Goal: Task Accomplishment & Management: Manage account settings

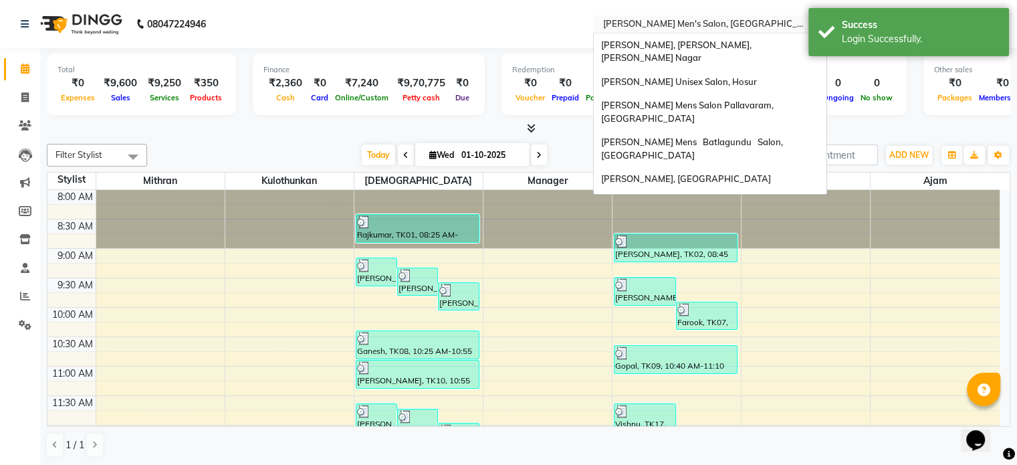
scroll to position [139, 0]
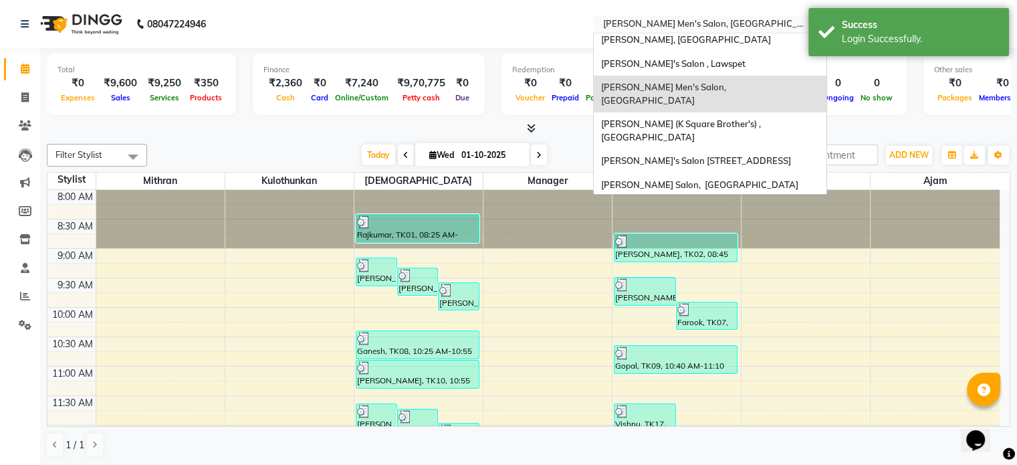
click at [716, 23] on input "text" at bounding box center [697, 25] width 194 height 13
click at [827, 167] on ng-dropdown-panel "Adam Ho, Gangai Karai Puram, T. Nagar Adam Unisex Salon, Hosur Adam Affordable …" at bounding box center [710, 114] width 234 height 162
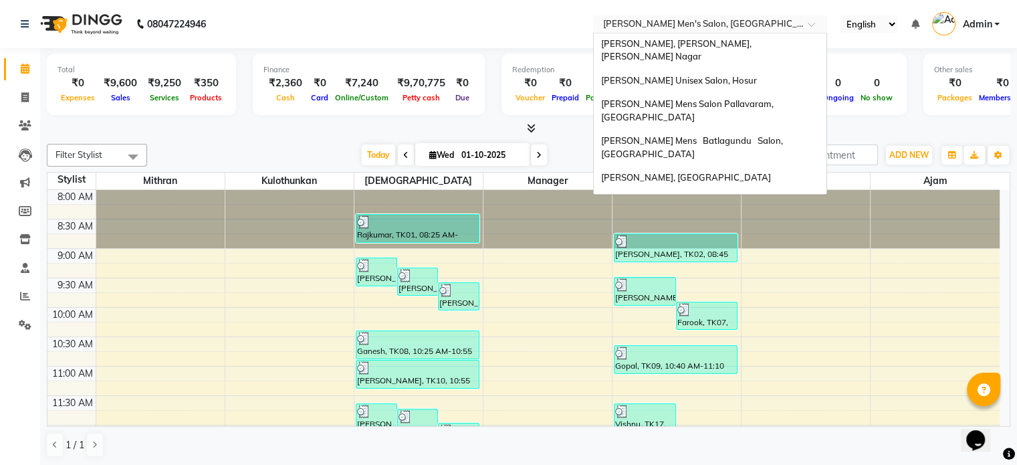
scroll to position [0, 0]
click at [767, 94] on div "[PERSON_NAME] Mens Salon Pallavaram, [GEOGRAPHIC_DATA]" at bounding box center [710, 112] width 233 height 37
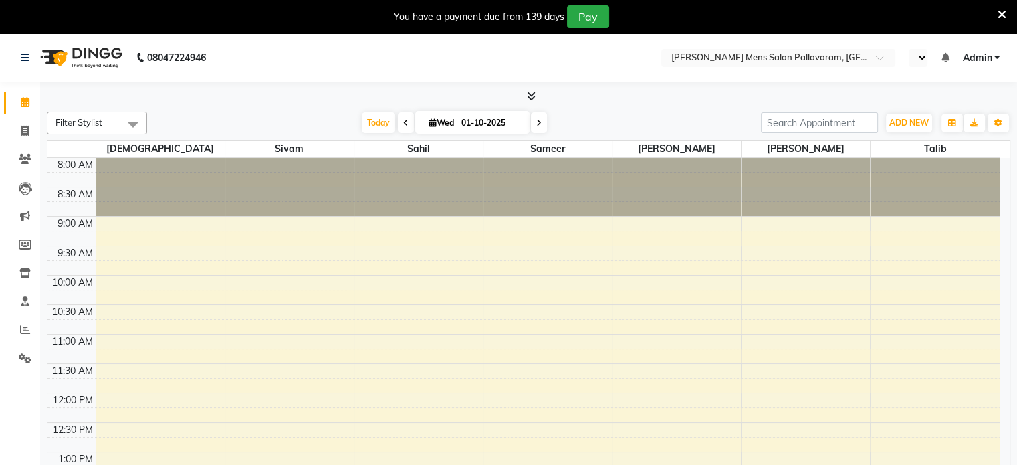
select select "en"
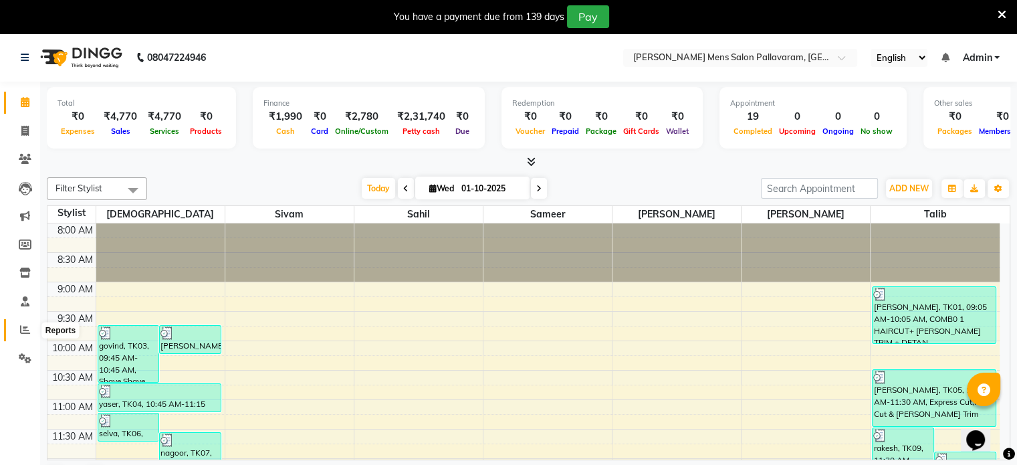
click at [29, 328] on icon at bounding box center [25, 329] width 10 height 10
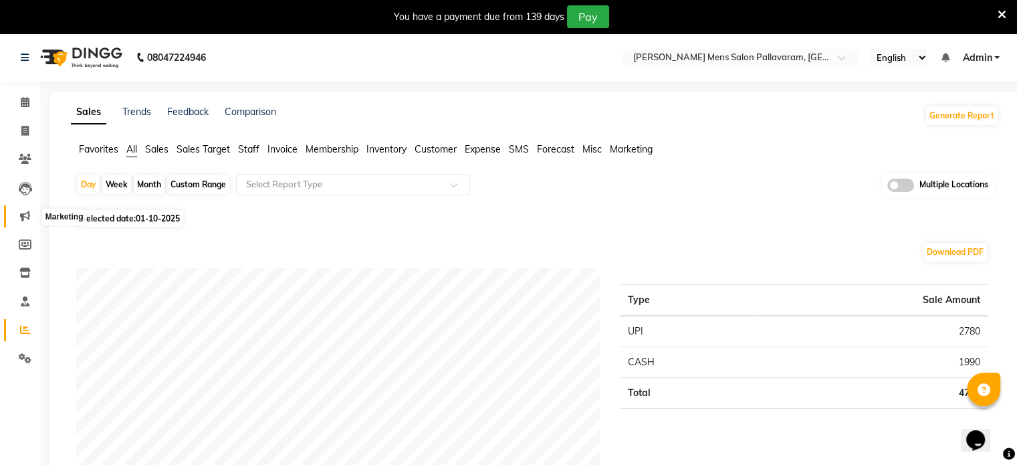
click at [29, 217] on span at bounding box center [24, 216] width 23 height 15
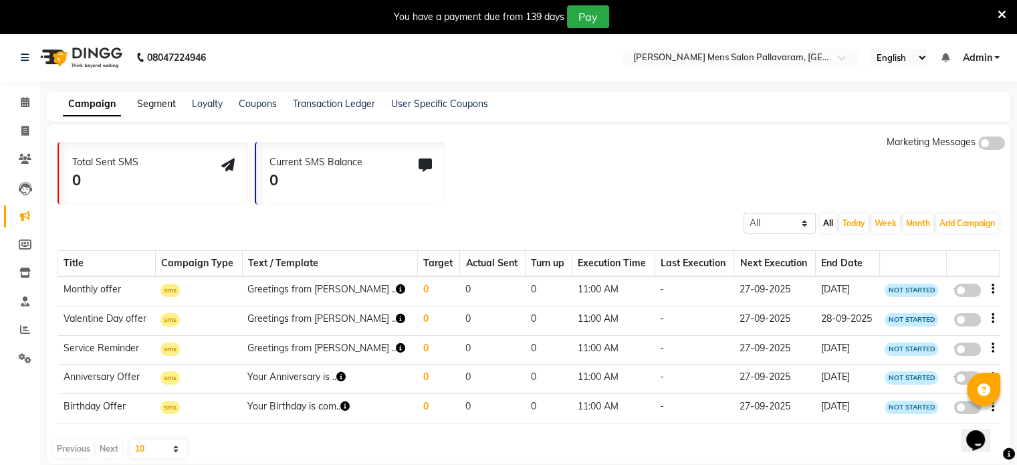
click at [159, 101] on link "Segment" at bounding box center [156, 104] width 39 height 12
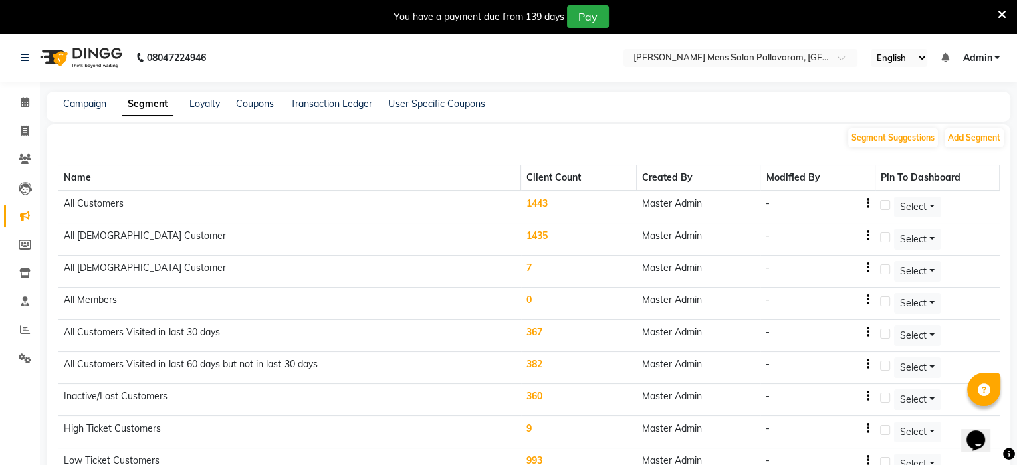
click at [532, 395] on td "360" at bounding box center [579, 400] width 116 height 32
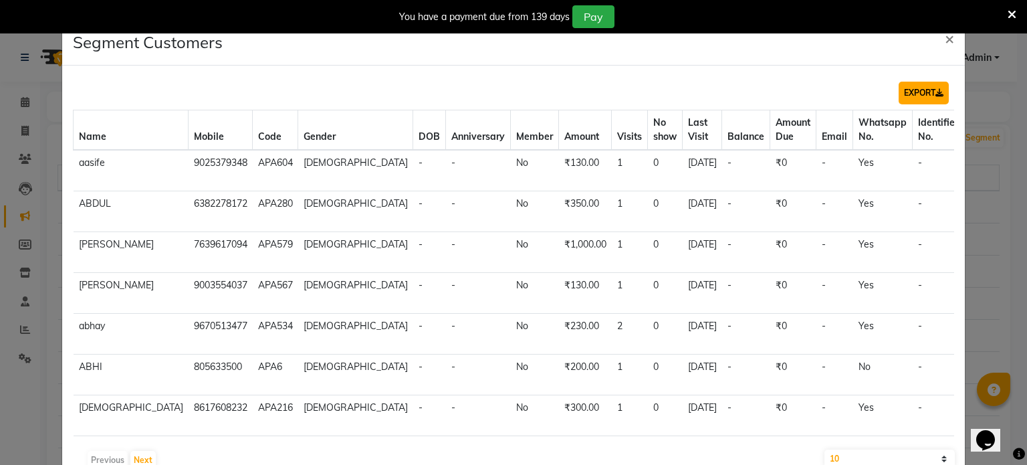
click at [917, 90] on button "EXPORT" at bounding box center [923, 93] width 50 height 23
click at [945, 42] on span "×" at bounding box center [949, 38] width 9 height 20
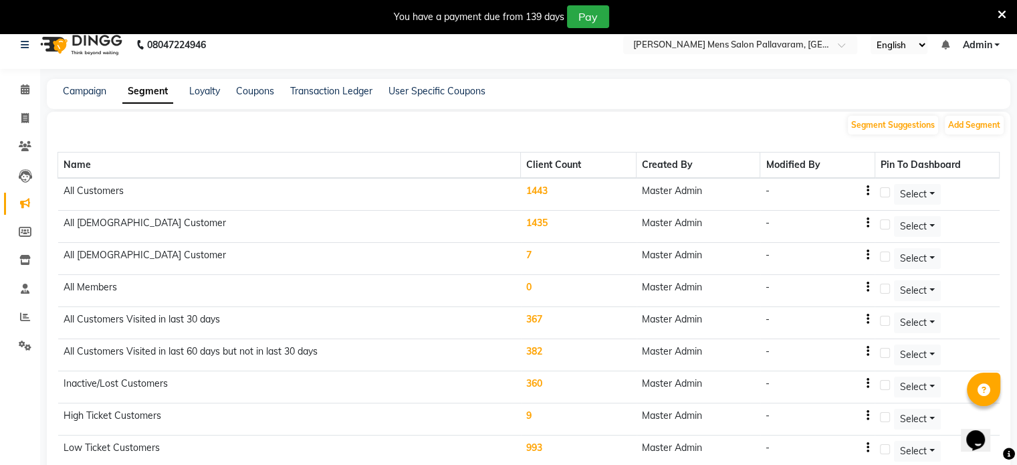
scroll to position [6, 0]
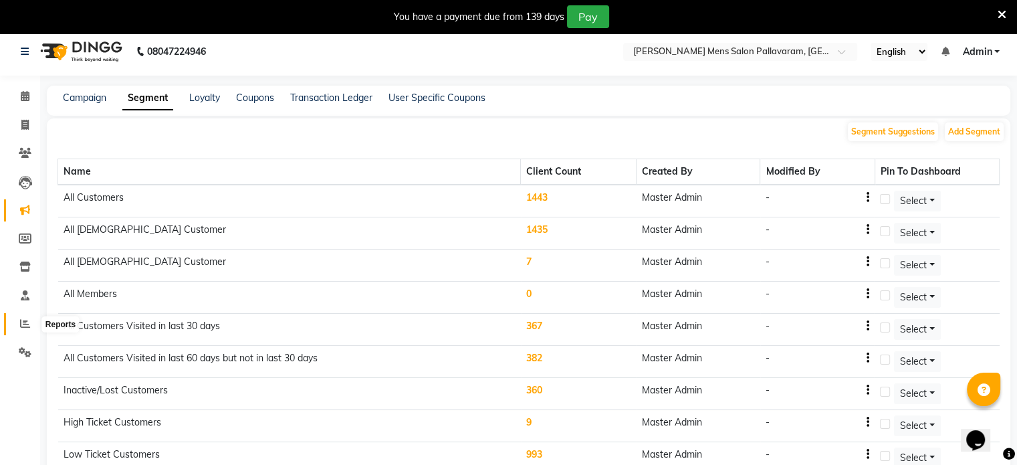
click at [19, 320] on span at bounding box center [24, 323] width 23 height 15
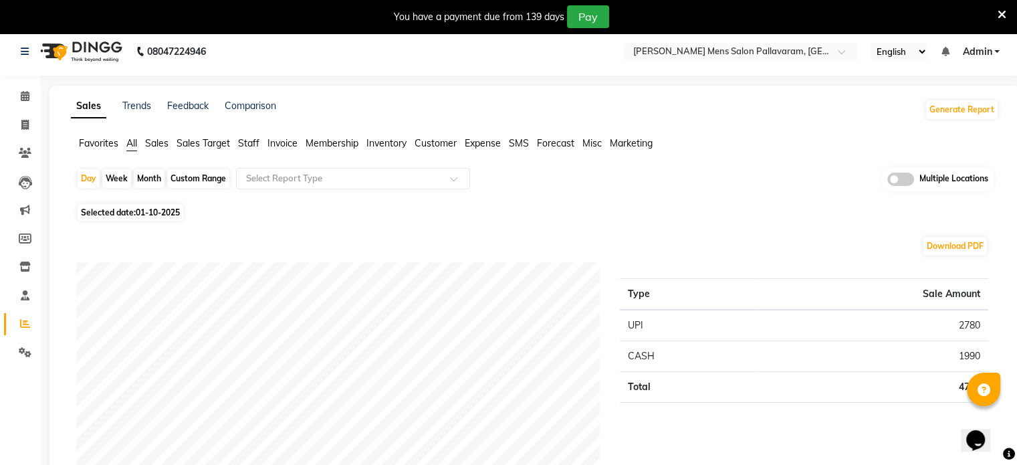
click at [251, 142] on span "Staff" at bounding box center [248, 143] width 21 height 12
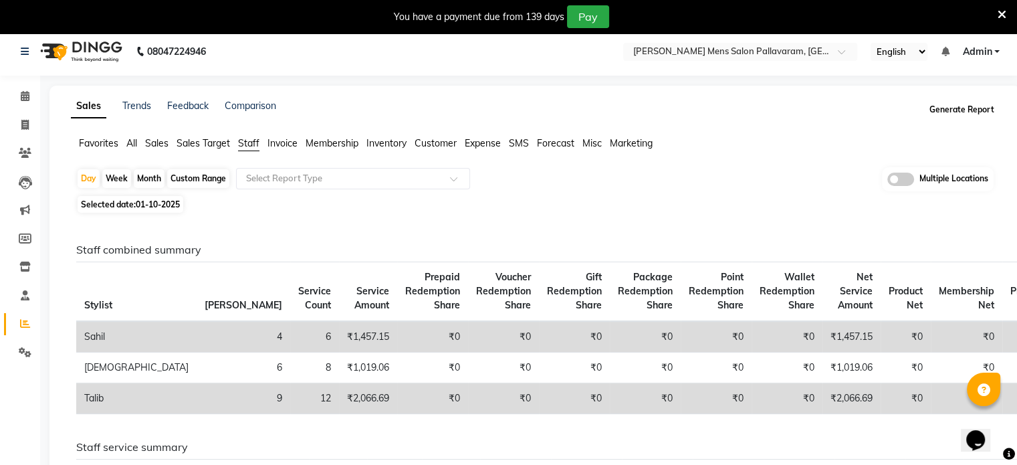
click at [957, 107] on button "Generate Report" at bounding box center [962, 109] width 72 height 19
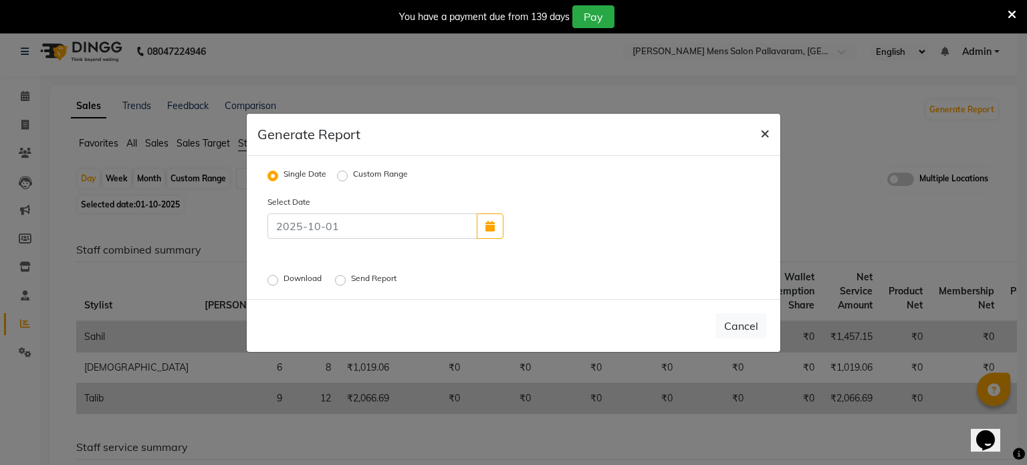
click at [762, 134] on span "×" at bounding box center [764, 132] width 9 height 20
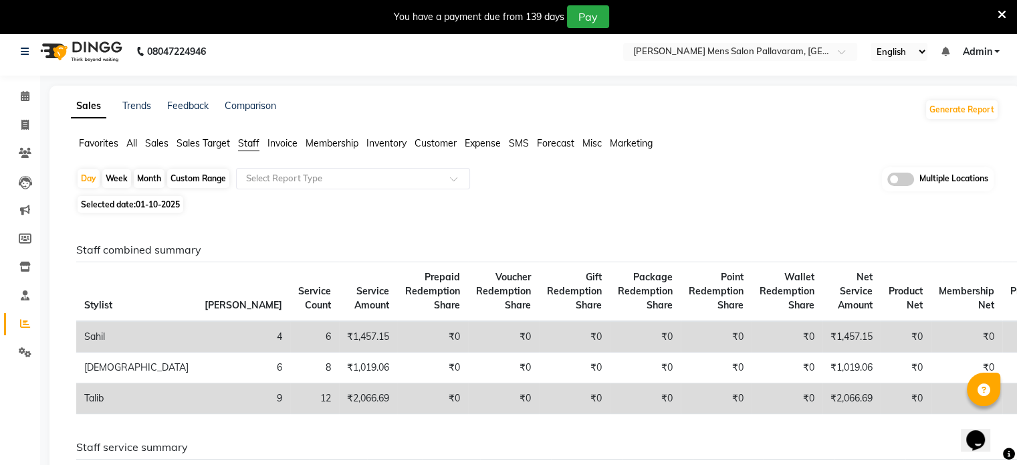
click at [193, 180] on div "Custom Range" at bounding box center [198, 178] width 62 height 19
select select "10"
select select "2025"
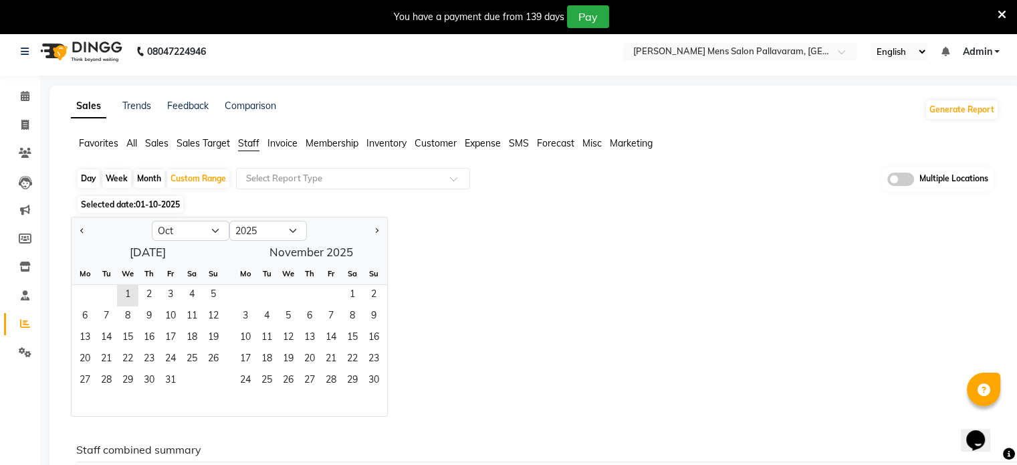
click at [76, 226] on div at bounding box center [112, 230] width 80 height 21
click at [78, 227] on button "Previous month" at bounding box center [82, 230] width 11 height 21
select select "9"
click at [85, 290] on span "1" at bounding box center [84, 295] width 21 height 21
click at [114, 382] on span "30" at bounding box center [106, 380] width 21 height 21
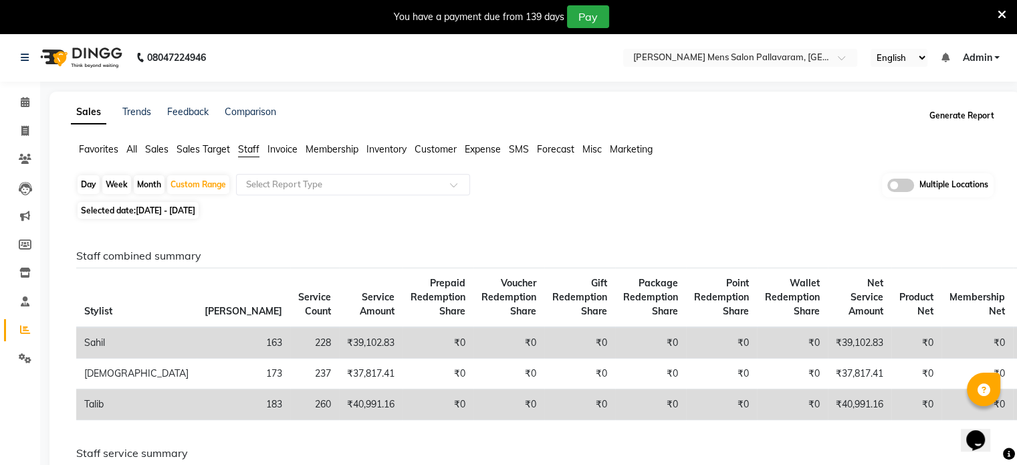
click at [937, 117] on button "Generate Report" at bounding box center [962, 115] width 72 height 19
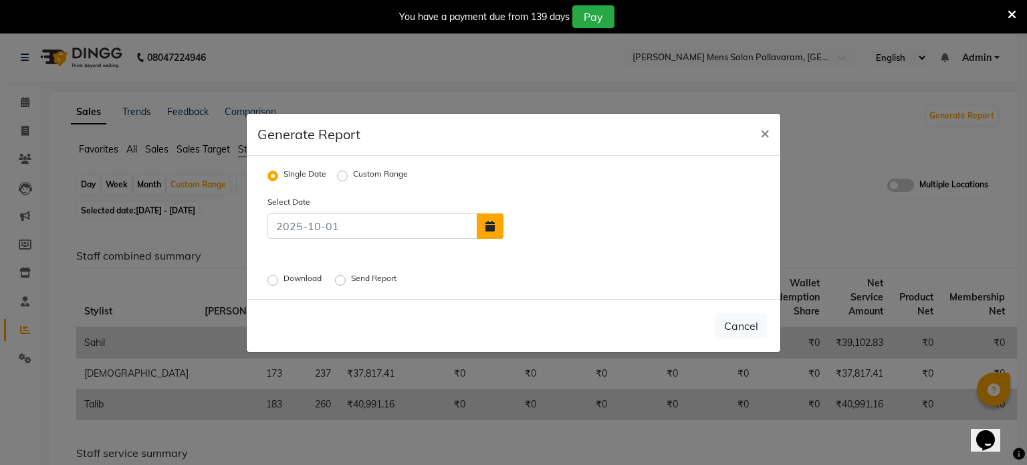
click at [493, 221] on icon "button" at bounding box center [489, 226] width 9 height 11
select select "10"
select select "2025"
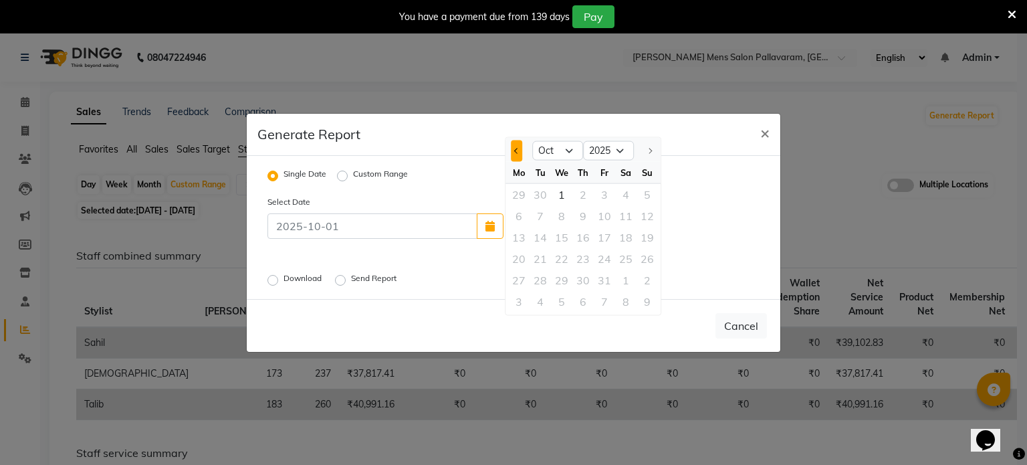
click at [516, 146] on button "Previous month" at bounding box center [516, 150] width 11 height 21
select select "9"
click at [523, 191] on div "1" at bounding box center [518, 193] width 21 height 21
type input "01-09-2025"
click at [353, 174] on label "Custom Range" at bounding box center [380, 176] width 55 height 16
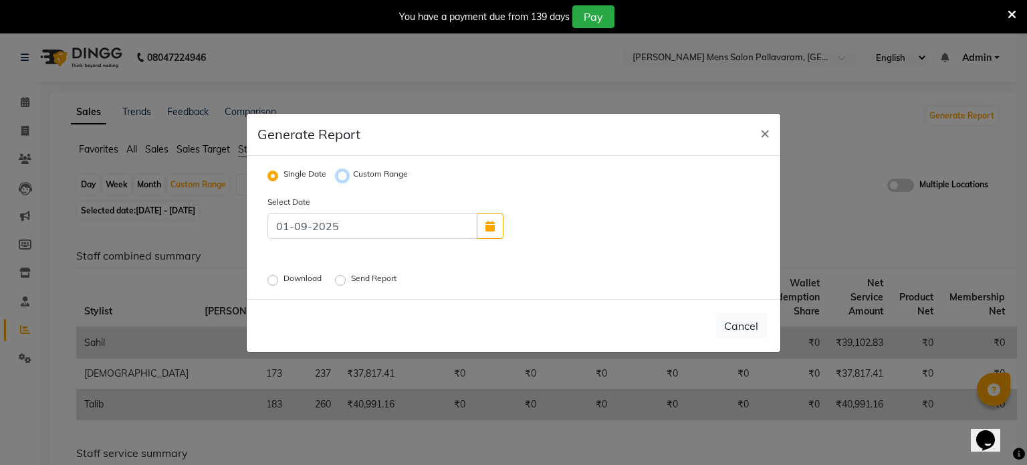
click at [347, 174] on input "Custom Range" at bounding box center [344, 174] width 9 height 9
radio input "true"
select select "10"
select select "2025"
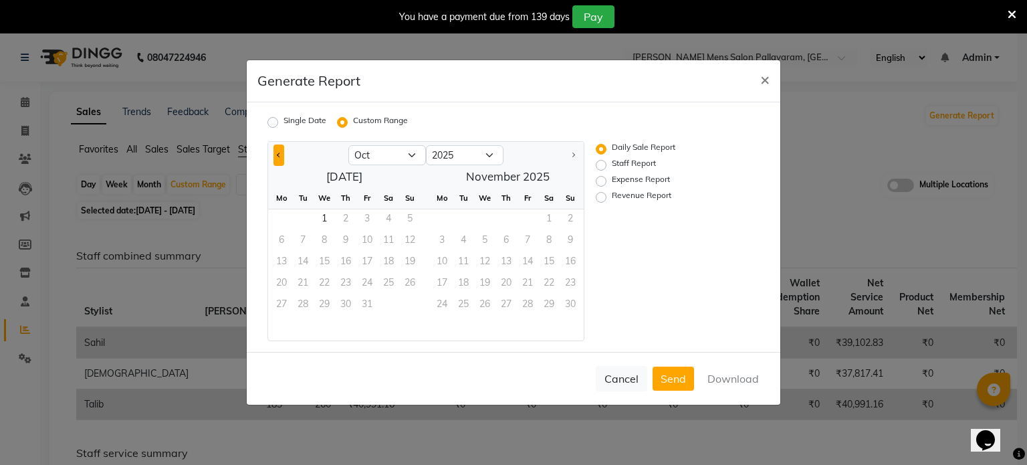
click at [276, 152] on button "Previous month" at bounding box center [278, 154] width 11 height 21
select select "9"
click at [286, 214] on span "1" at bounding box center [281, 219] width 21 height 21
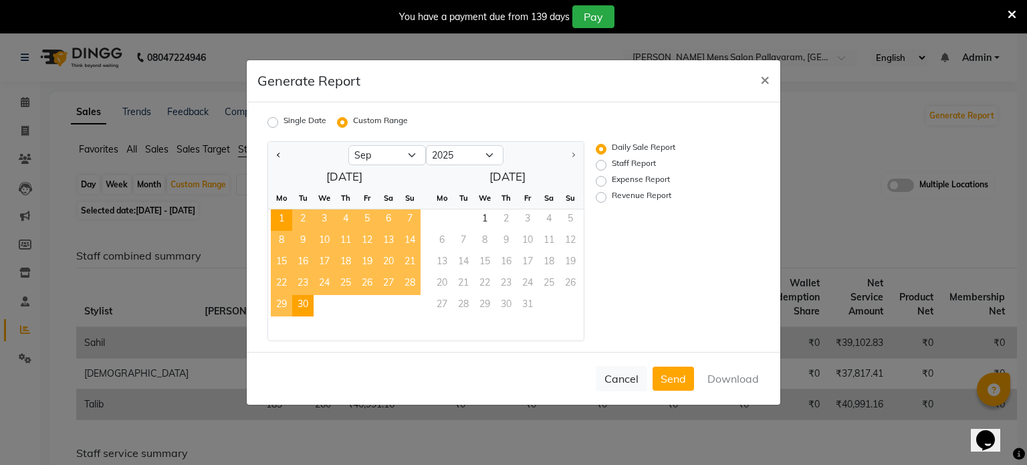
click at [303, 300] on span "30" at bounding box center [302, 305] width 21 height 21
click at [621, 160] on label "Staff Report" at bounding box center [634, 165] width 44 height 16
click at [608, 160] on input "Staff Report" at bounding box center [602, 164] width 9 height 9
radio input "true"
click at [733, 371] on button "Download" at bounding box center [733, 378] width 68 height 24
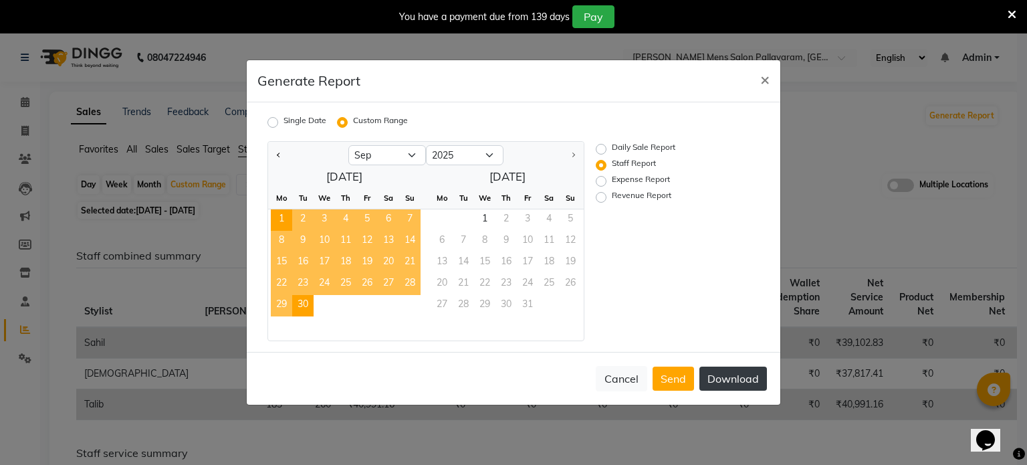
click at [737, 386] on button "Download" at bounding box center [733, 378] width 68 height 24
click at [767, 81] on span "×" at bounding box center [764, 79] width 9 height 20
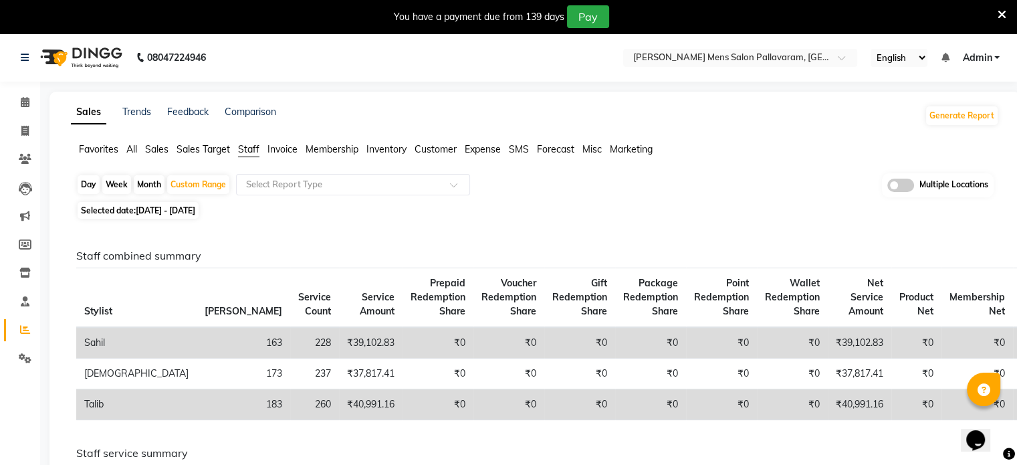
click at [153, 150] on span "Sales" at bounding box center [156, 149] width 23 height 12
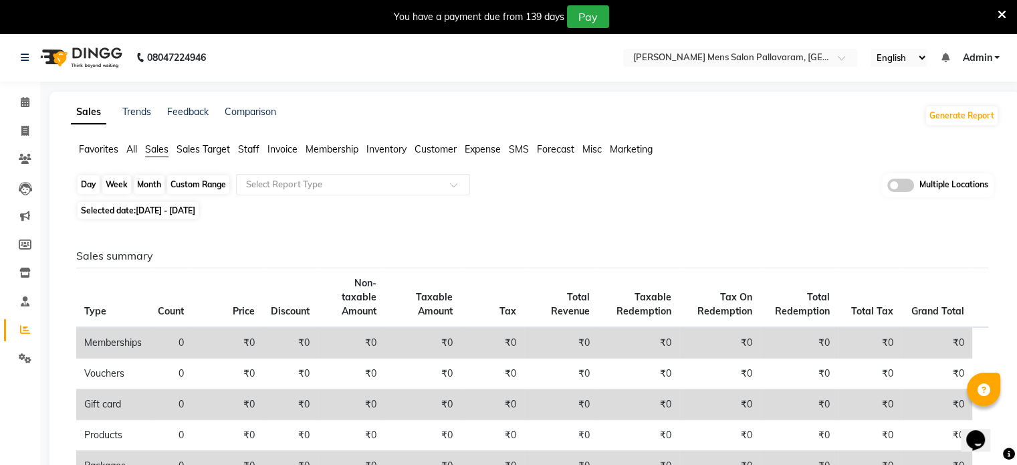
click at [193, 178] on div "Custom Range" at bounding box center [198, 184] width 62 height 19
select select "9"
select select "2025"
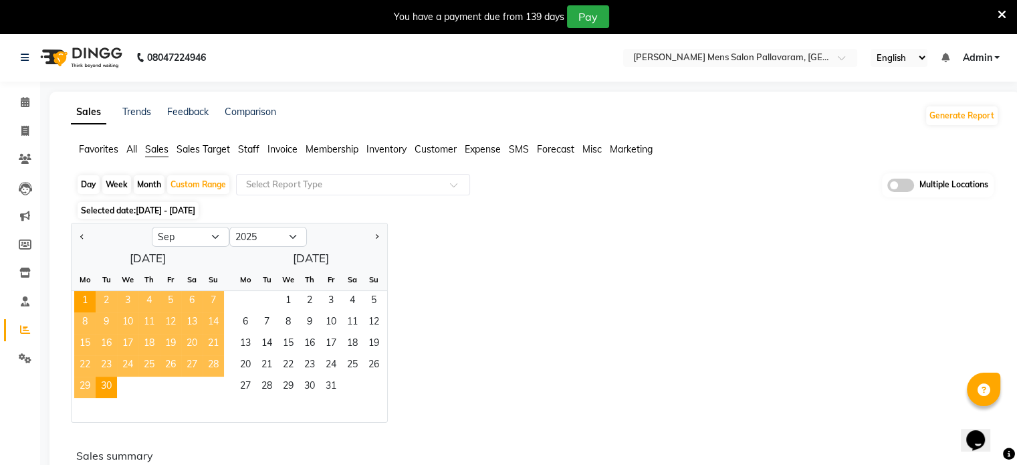
click at [543, 322] on div "Jan Feb Mar Apr May Jun [DATE] Aug Sep Oct Nov [DATE] 2016 2017 2018 2019 2020 …" at bounding box center [535, 323] width 928 height 200
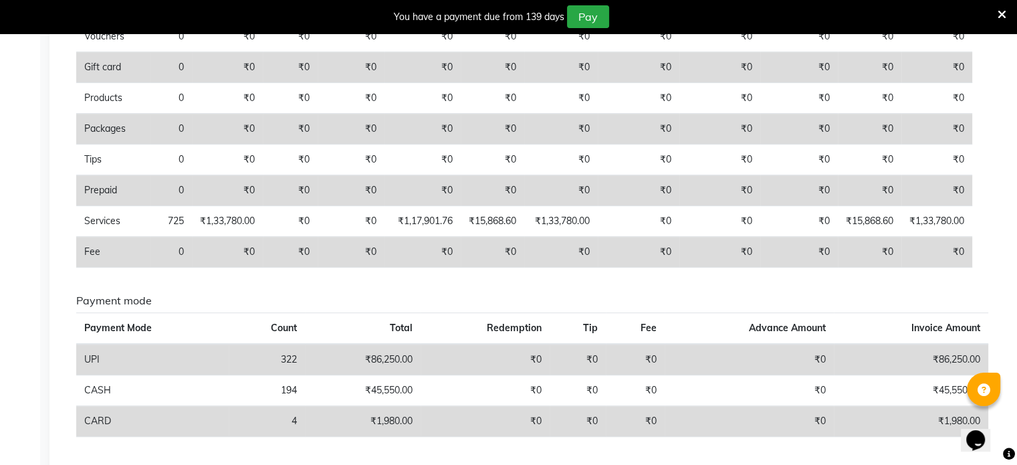
scroll to position [130, 0]
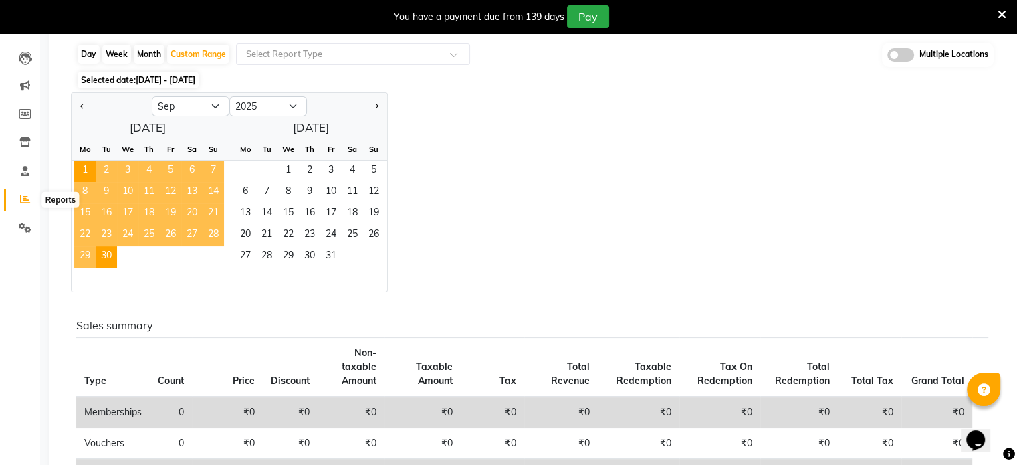
click at [25, 197] on icon at bounding box center [25, 199] width 10 height 10
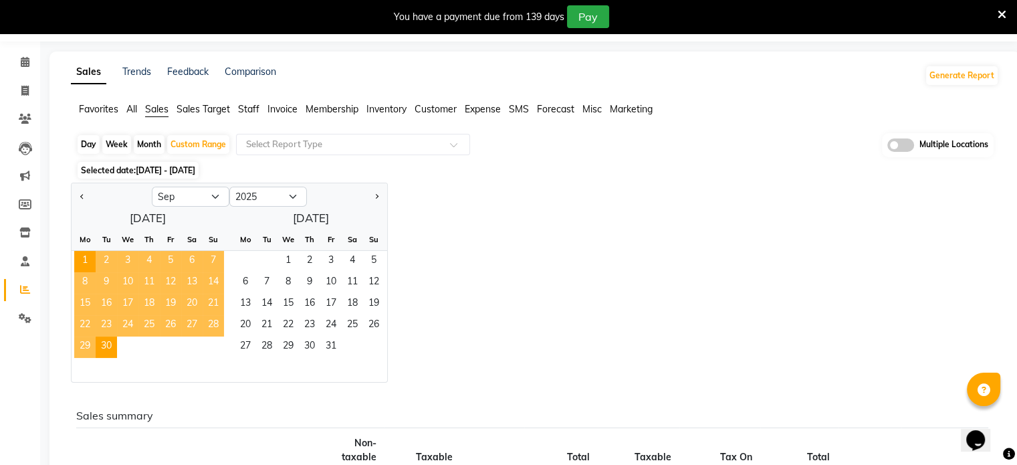
scroll to position [0, 0]
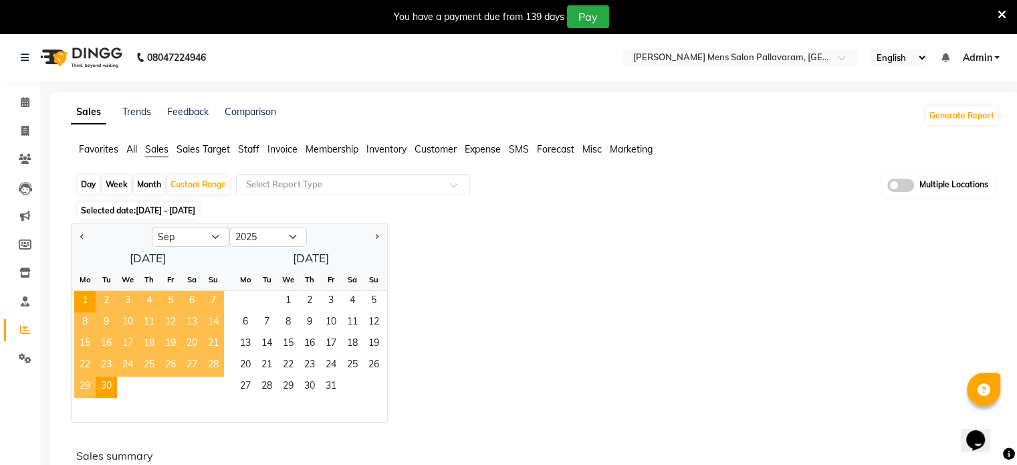
click at [133, 149] on span "All" at bounding box center [131, 149] width 11 height 12
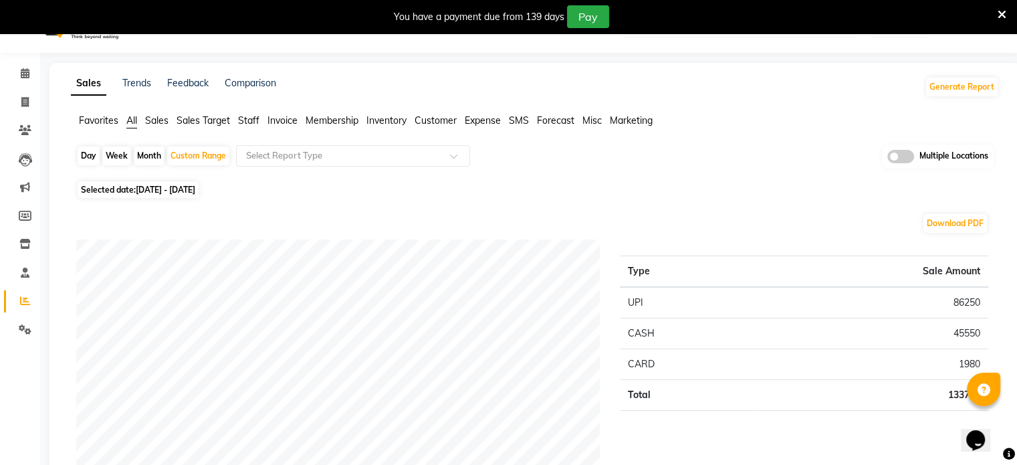
scroll to position [21, 0]
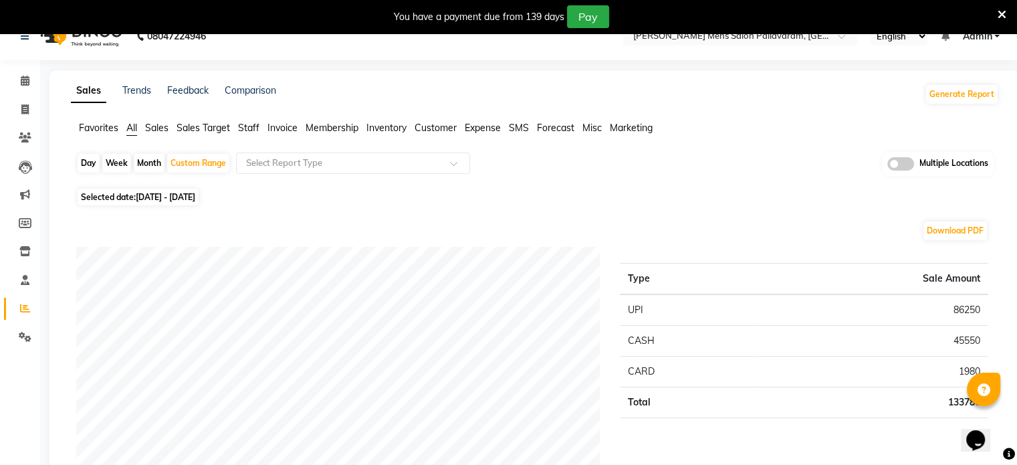
click at [433, 124] on span "Customer" at bounding box center [435, 128] width 42 height 12
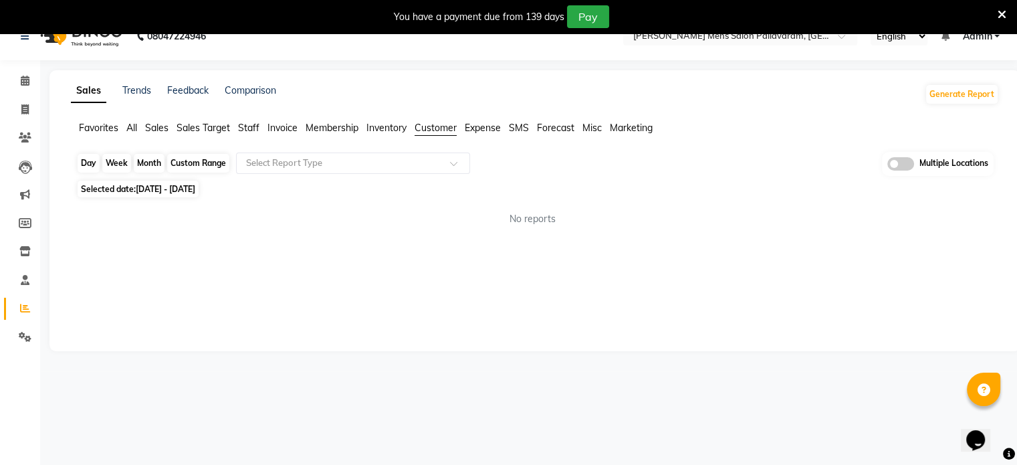
click at [184, 162] on div "Custom Range" at bounding box center [198, 163] width 62 height 19
select select "9"
select select "2025"
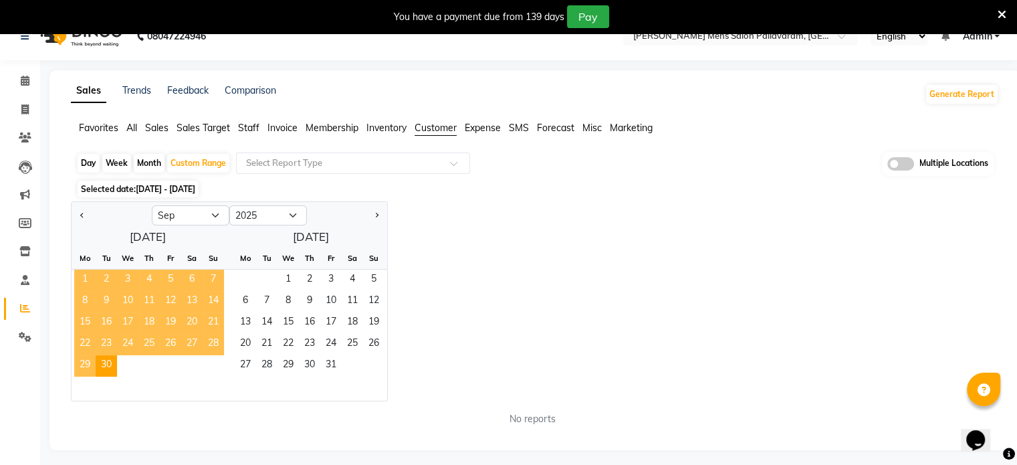
click at [83, 279] on span "1" at bounding box center [84, 279] width 21 height 21
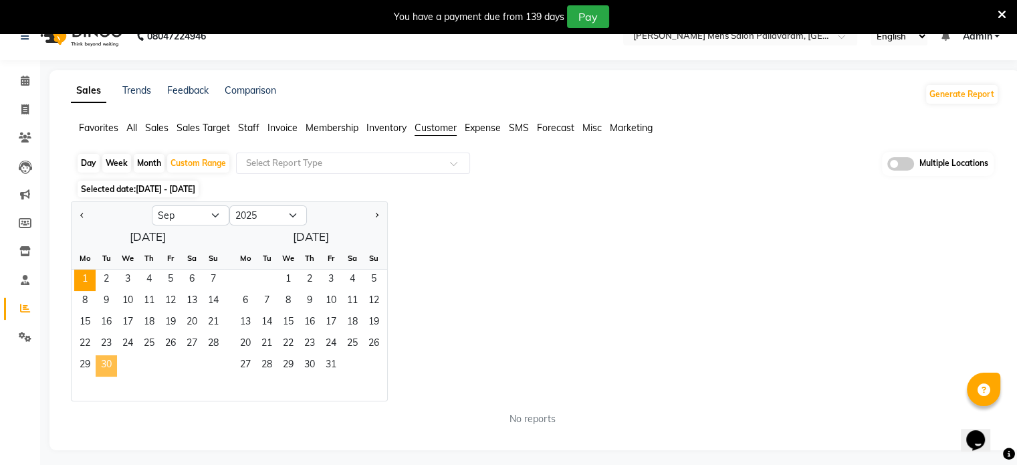
click at [103, 360] on span "30" at bounding box center [106, 365] width 21 height 21
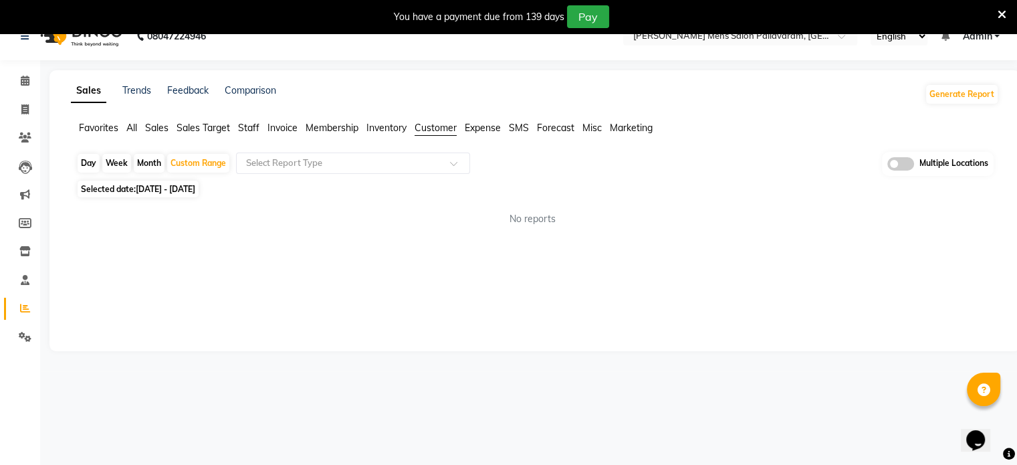
click at [154, 88] on div "Sales Trends Feedback Comparison" at bounding box center [173, 94] width 205 height 21
click at [140, 89] on link "Trends" at bounding box center [136, 90] width 29 height 12
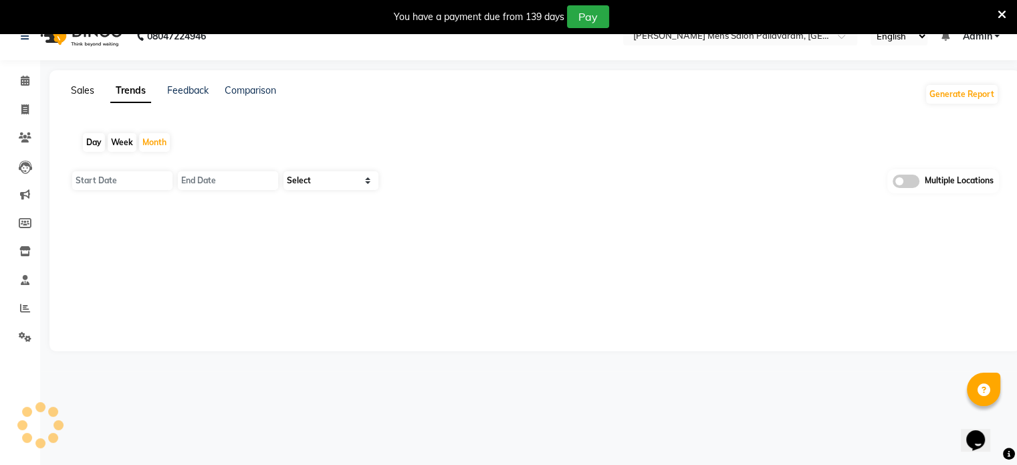
click at [74, 90] on link "Sales" at bounding box center [82, 90] width 23 height 12
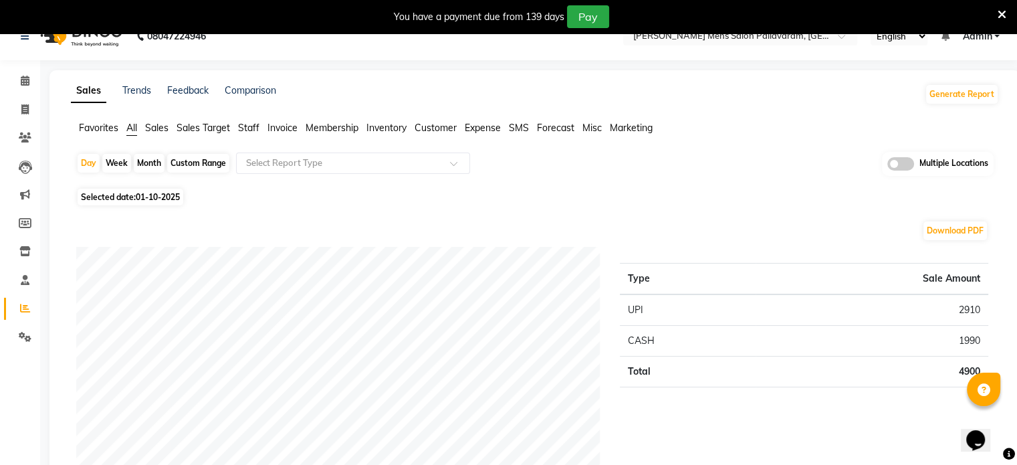
click at [634, 126] on span "Marketing" at bounding box center [631, 128] width 43 height 12
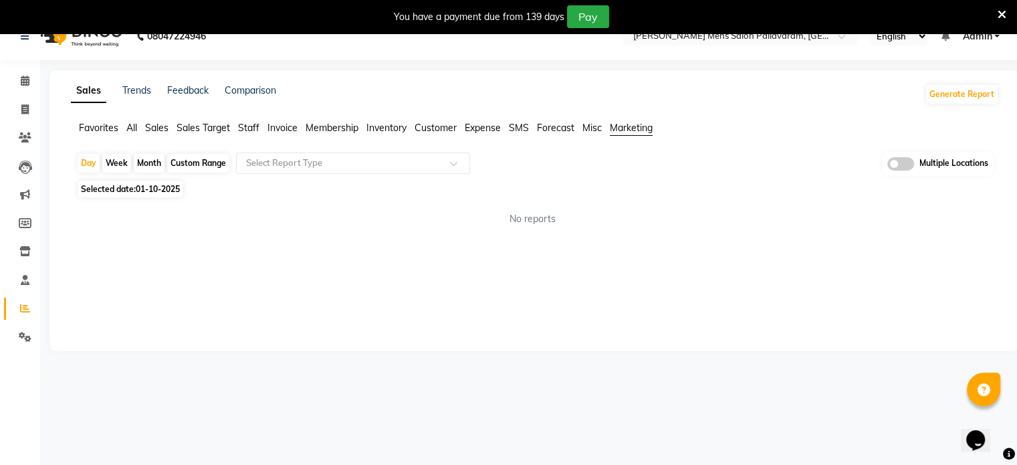
click at [160, 128] on span "Sales" at bounding box center [156, 128] width 23 height 12
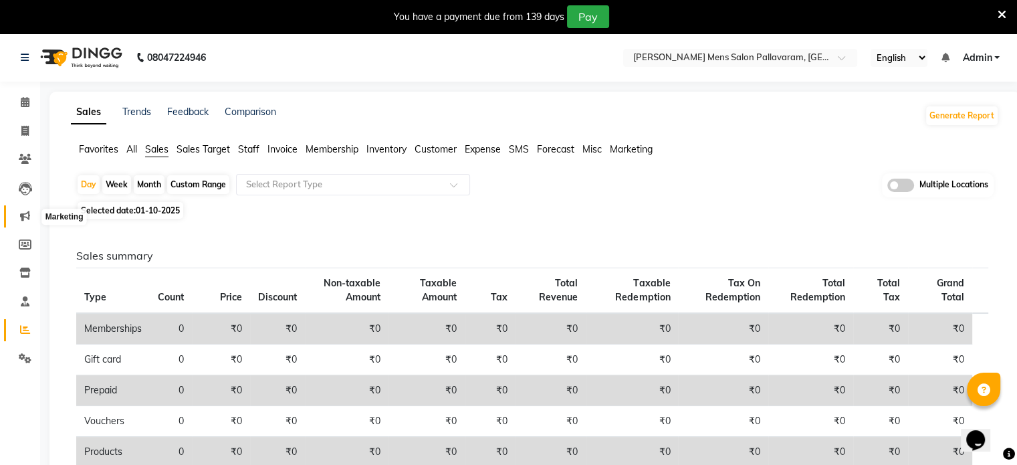
click at [23, 215] on icon at bounding box center [25, 216] width 10 height 10
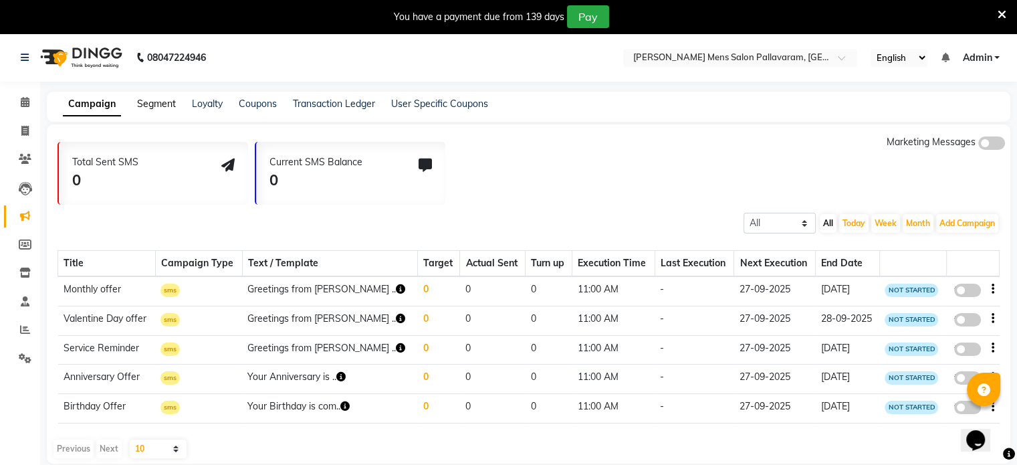
click at [152, 109] on link "Segment" at bounding box center [156, 104] width 39 height 12
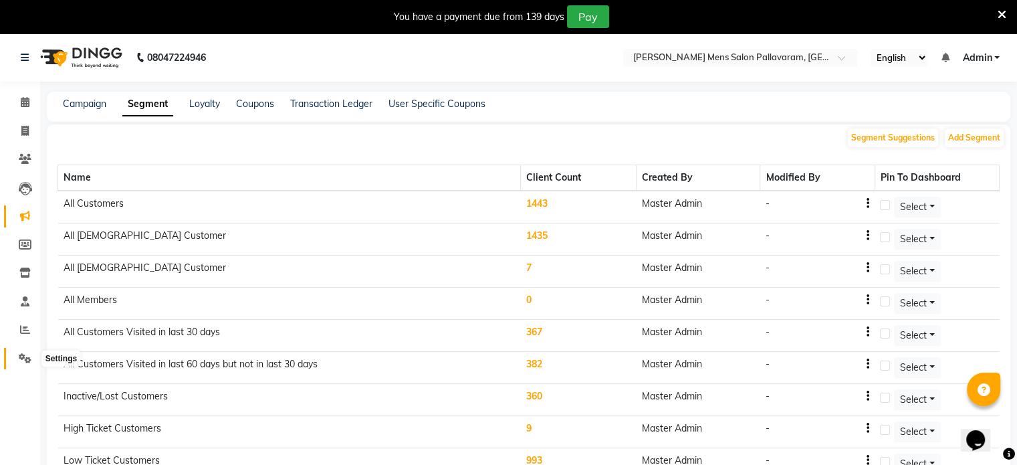
click at [25, 362] on icon at bounding box center [25, 358] width 13 height 10
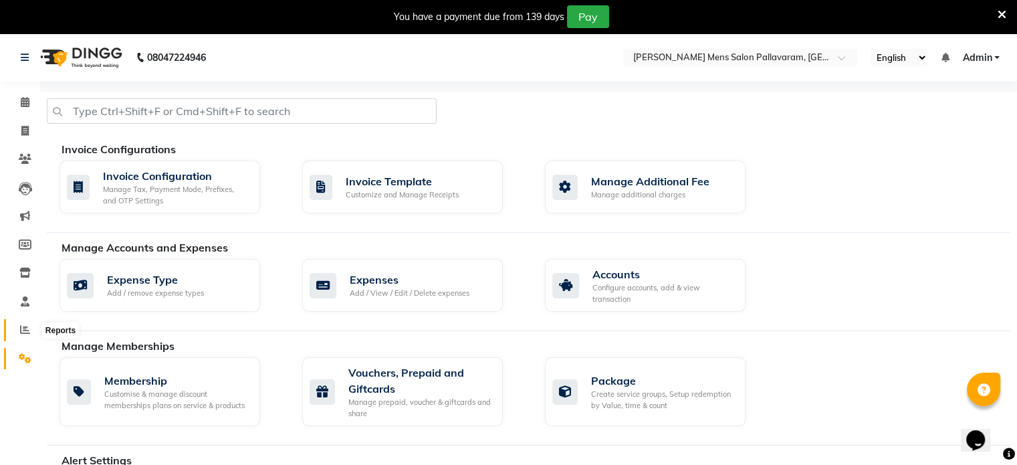
click at [29, 322] on span at bounding box center [24, 329] width 23 height 15
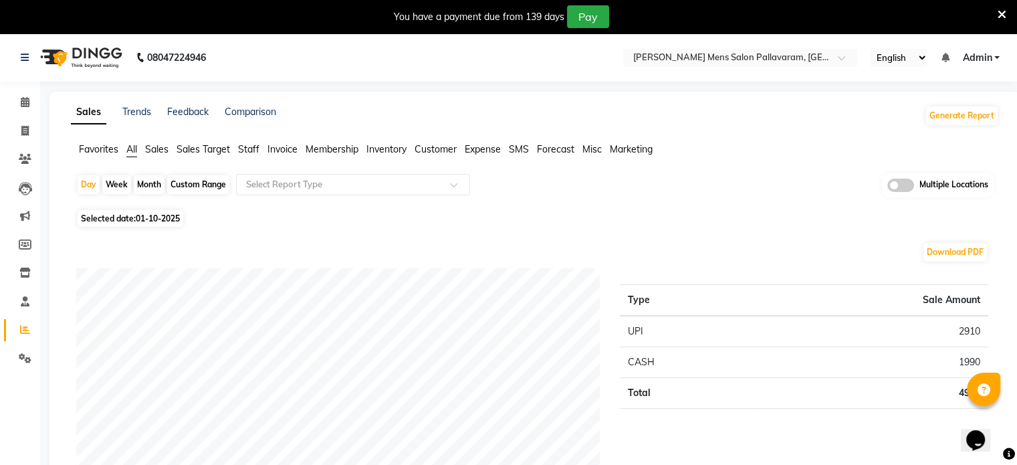
click at [451, 152] on span "Customer" at bounding box center [435, 149] width 42 height 12
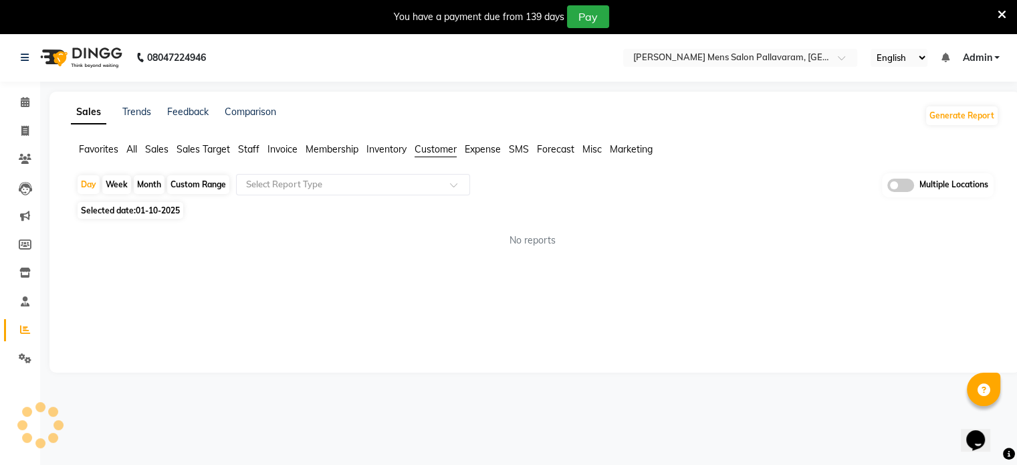
click at [190, 182] on div "Custom Range" at bounding box center [198, 184] width 62 height 19
select select "10"
select select "2025"
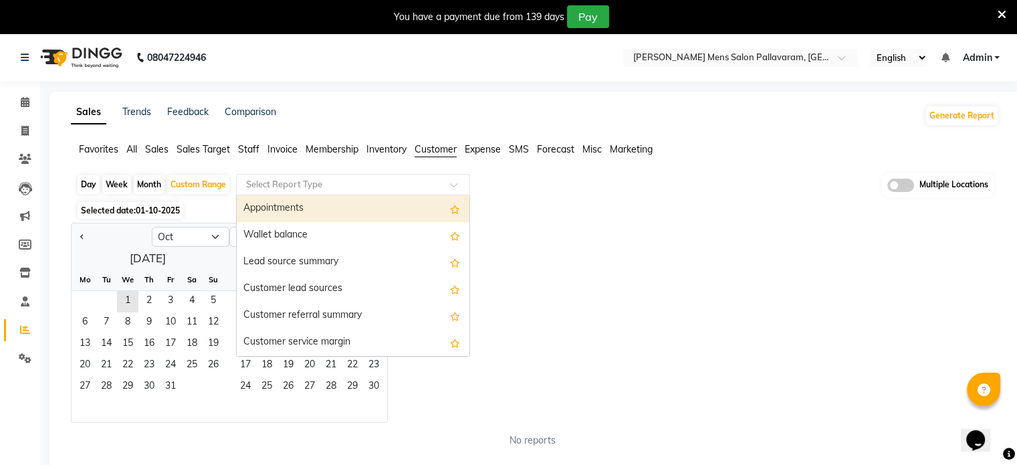
click at [285, 180] on input "text" at bounding box center [339, 184] width 193 height 13
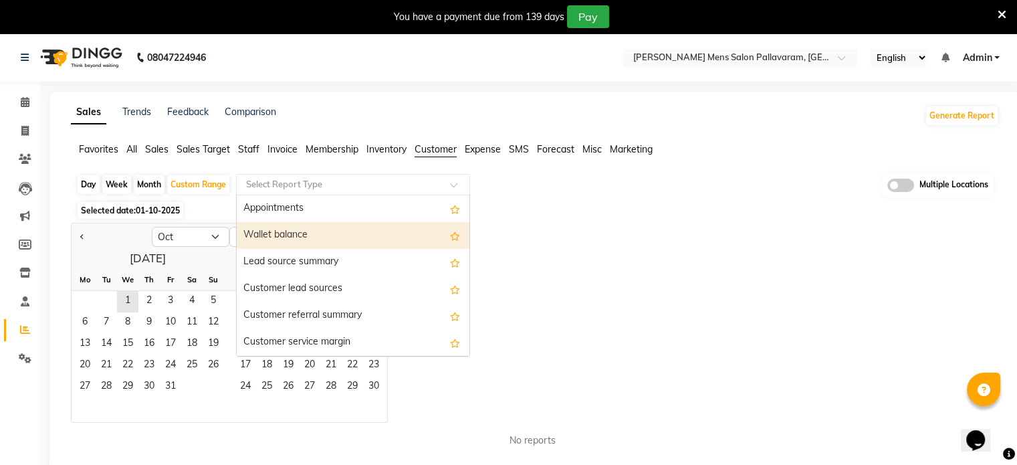
click at [527, 173] on div "Day Week Month Custom Range Select Report Type Appointments Wallet balance Lead…" at bounding box center [534, 185] width 917 height 25
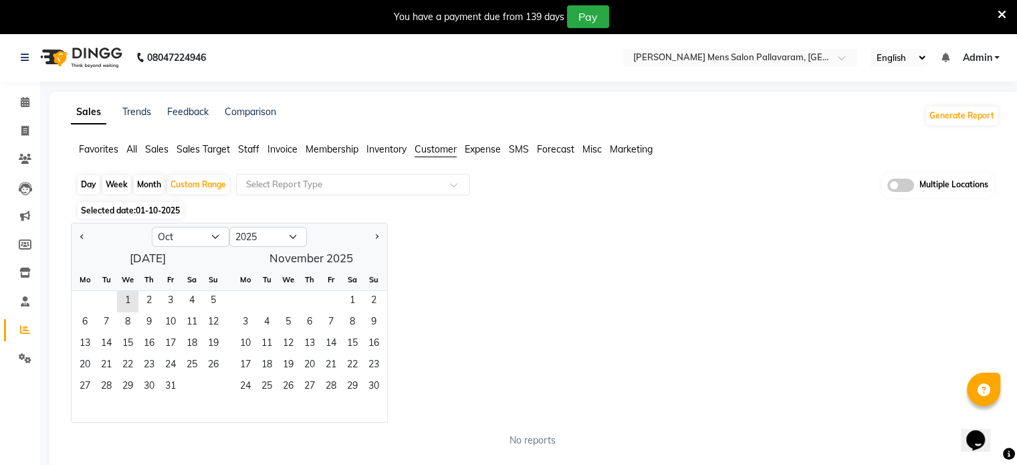
click at [553, 148] on span "Forecast" at bounding box center [555, 149] width 37 height 12
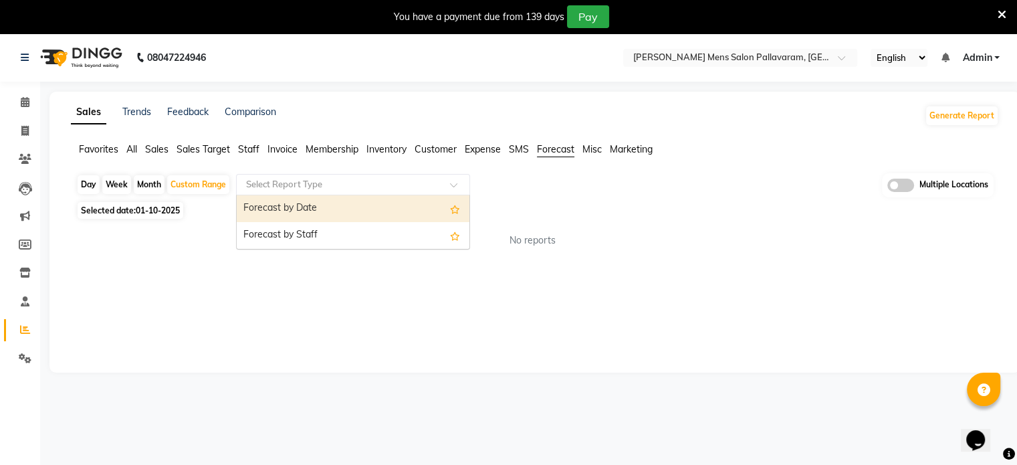
click at [324, 189] on input "text" at bounding box center [339, 184] width 193 height 13
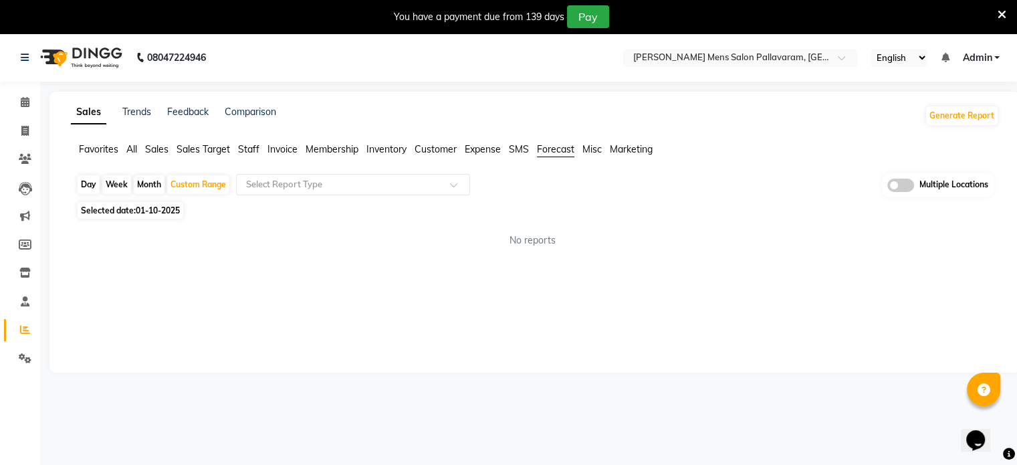
click at [545, 196] on div "Day Week Month Custom Range Select Report Type Multiple Locations" at bounding box center [534, 185] width 917 height 25
click at [150, 146] on span "Sales" at bounding box center [156, 149] width 23 height 12
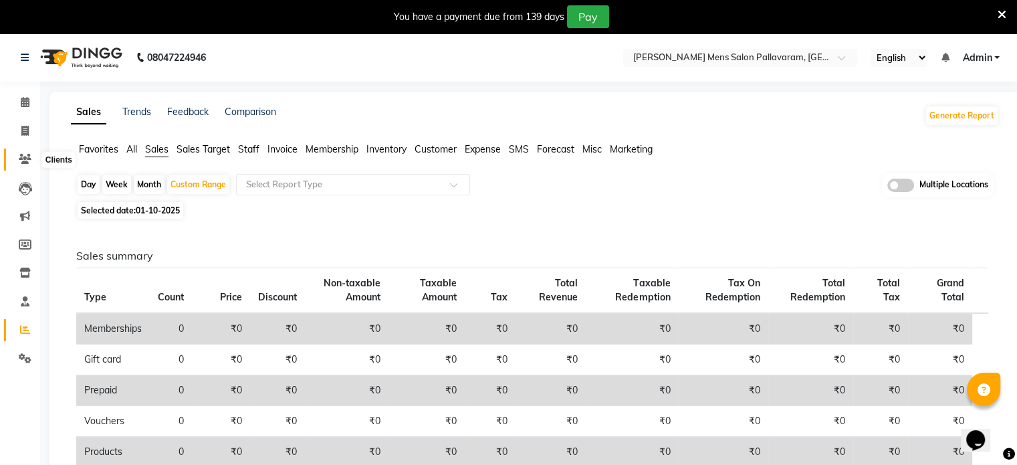
click at [31, 157] on span at bounding box center [24, 159] width 23 height 15
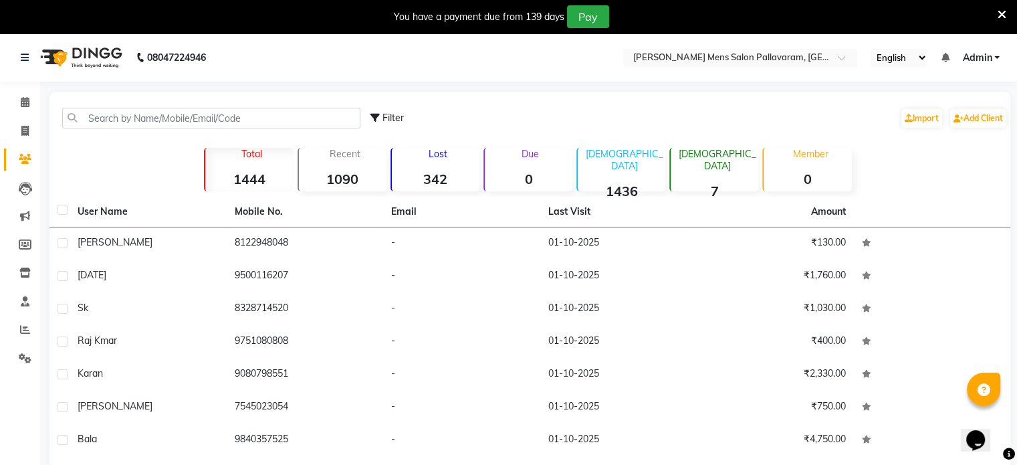
click at [999, 11] on icon at bounding box center [1001, 15] width 9 height 12
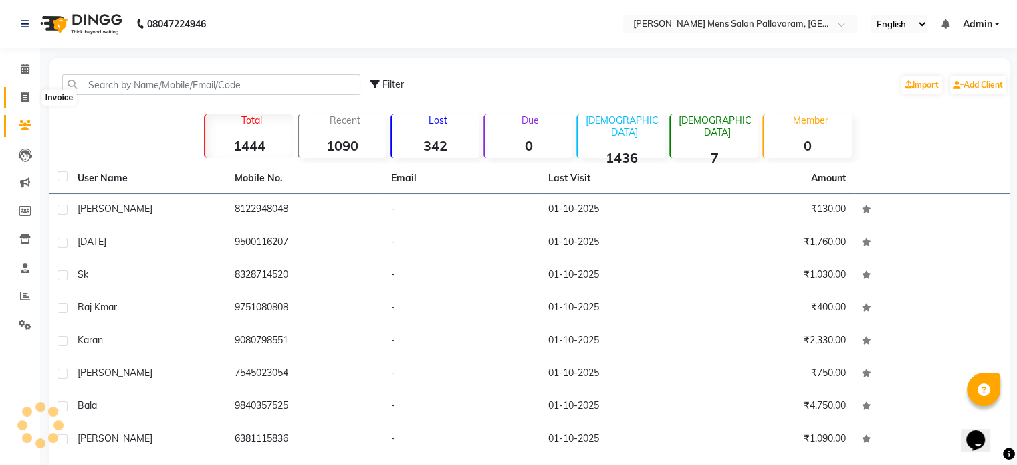
click at [23, 100] on icon at bounding box center [24, 97] width 7 height 10
select select "service"
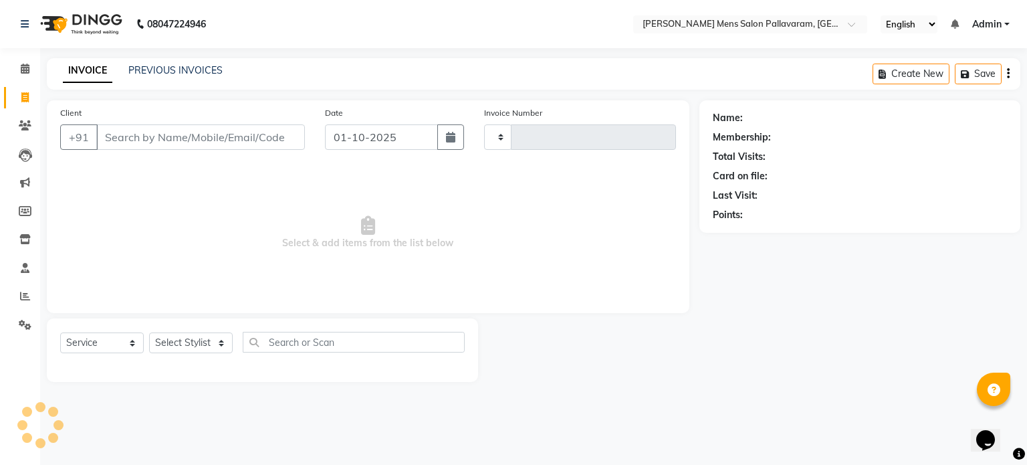
type input "3024"
select select "8211"
click at [27, 267] on icon at bounding box center [25, 268] width 9 height 10
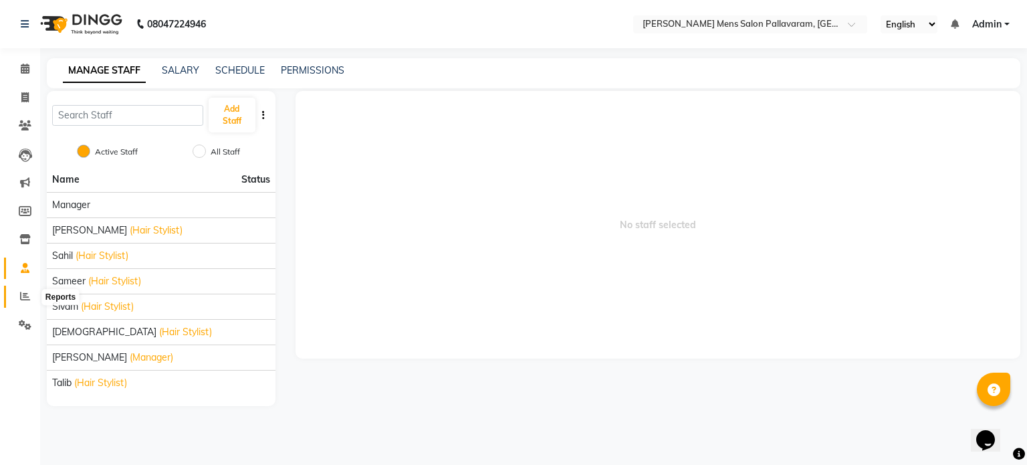
click at [23, 295] on icon at bounding box center [25, 296] width 10 height 10
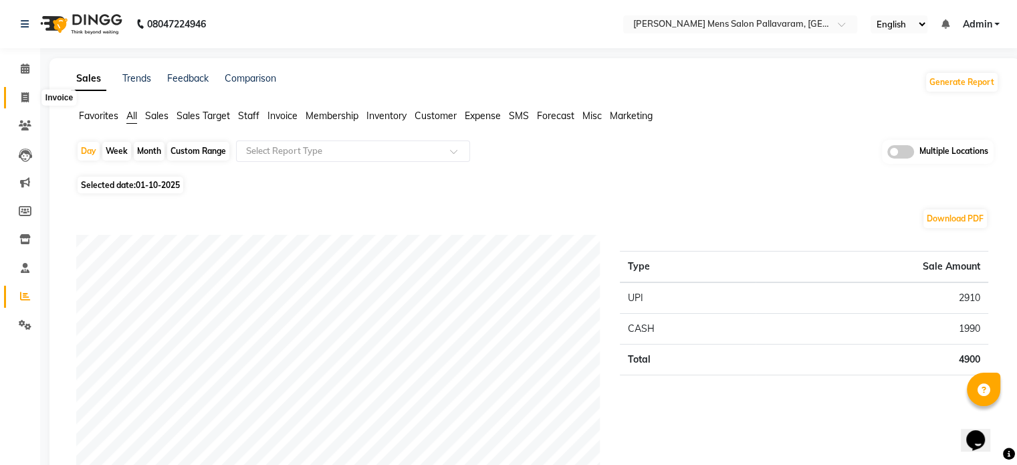
click at [25, 97] on icon at bounding box center [24, 97] width 7 height 10
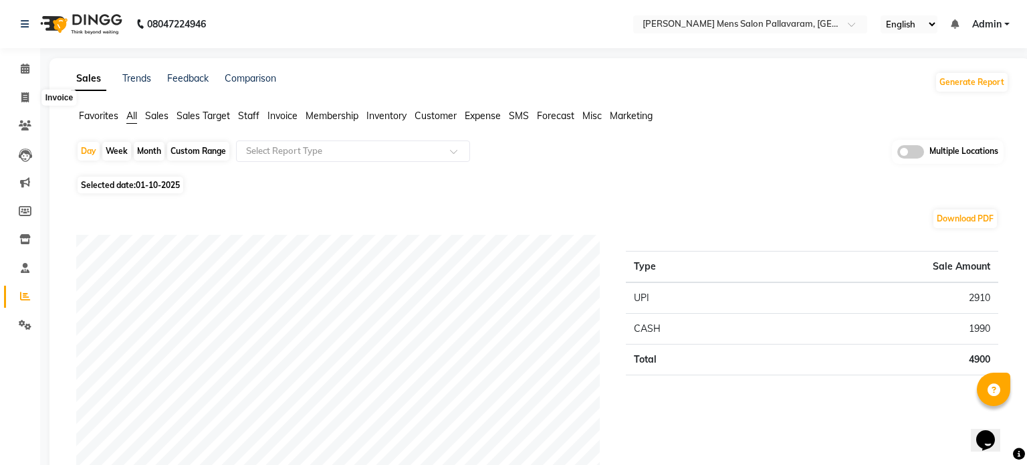
select select "service"
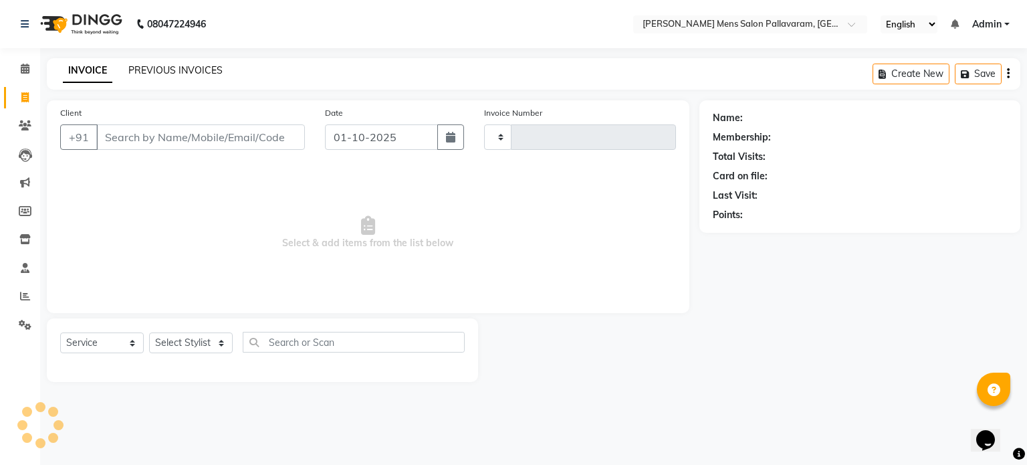
click at [152, 69] on link "PREVIOUS INVOICES" at bounding box center [175, 70] width 94 height 12
